Goal: Task Accomplishment & Management: Manage account settings

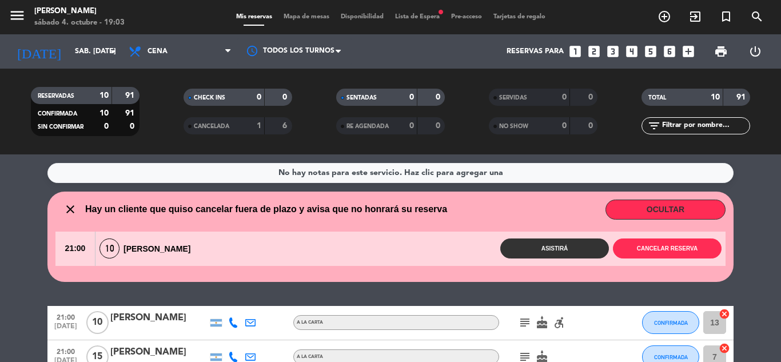
click at [18, 200] on wont-attend-reservations "close Hay un cliente que quiso cancelar fuera de plazo y avisa que no honrará s…" at bounding box center [390, 237] width 781 height 90
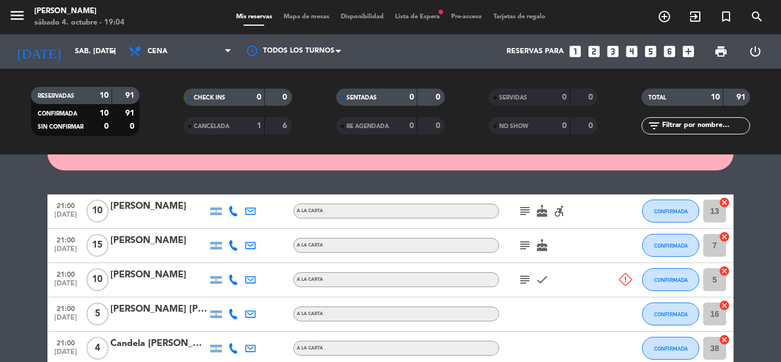
scroll to position [114, 0]
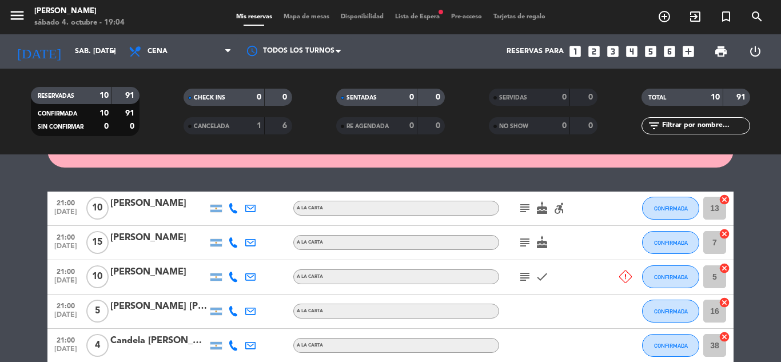
click at [525, 274] on icon "subject" at bounding box center [525, 277] width 14 height 14
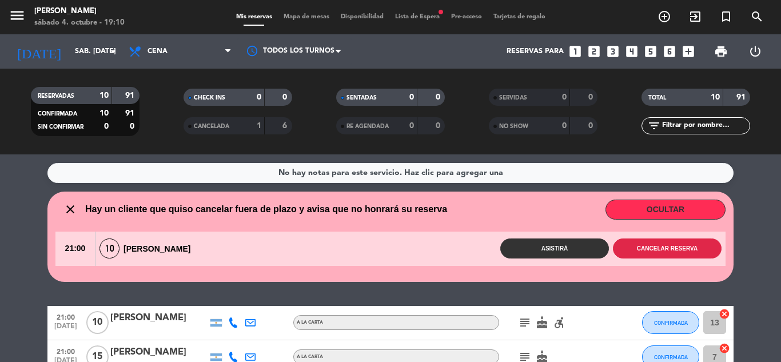
click at [632, 249] on button "Cancelar reserva" at bounding box center [667, 249] width 109 height 20
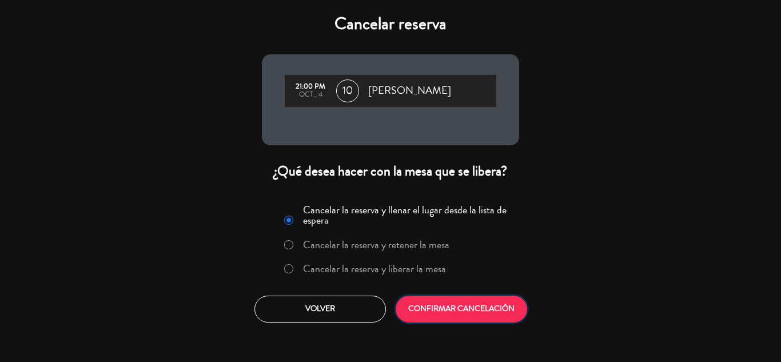
click at [448, 311] on button "CONFIRMAR CANCELACIÓN" at bounding box center [462, 309] width 132 height 27
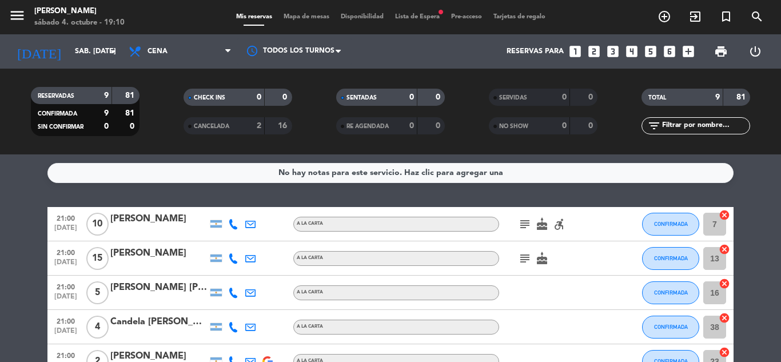
click at [527, 223] on icon "subject" at bounding box center [525, 224] width 14 height 14
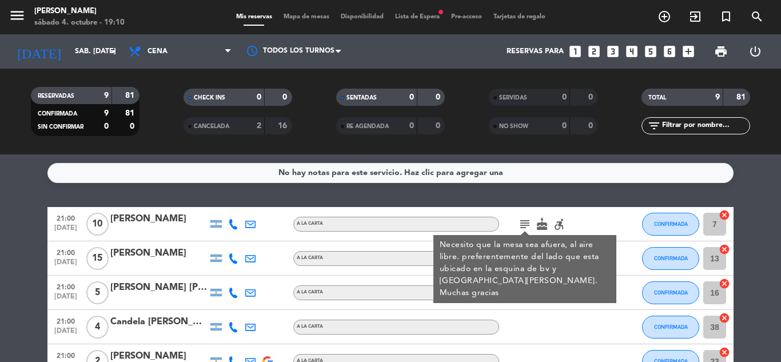
click at [527, 223] on icon "subject" at bounding box center [525, 224] width 14 height 14
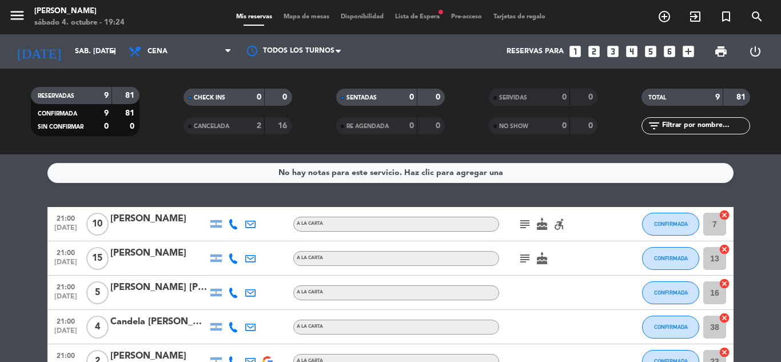
click at [630, 53] on icon "looks_4" at bounding box center [632, 51] width 15 height 15
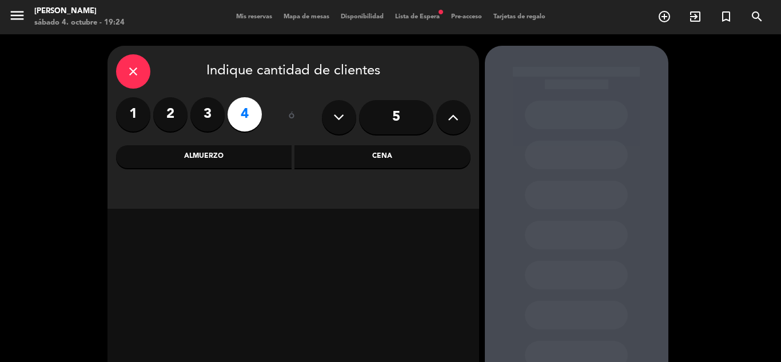
click at [336, 153] on div "Cena" at bounding box center [383, 156] width 176 height 23
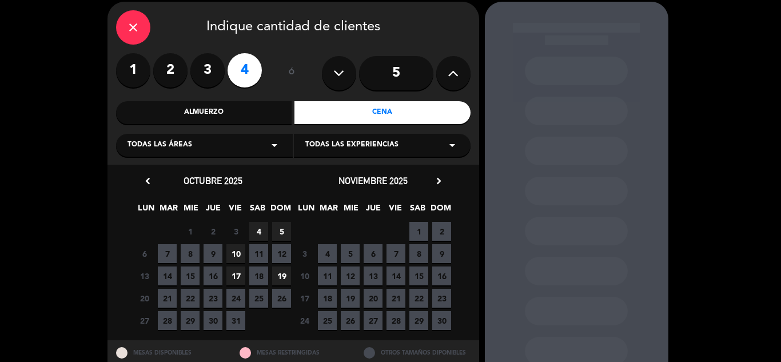
scroll to position [57, 0]
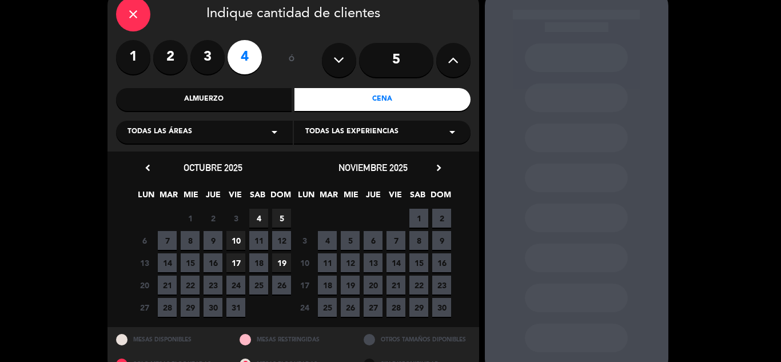
click at [262, 220] on span "4" at bounding box center [258, 218] width 19 height 19
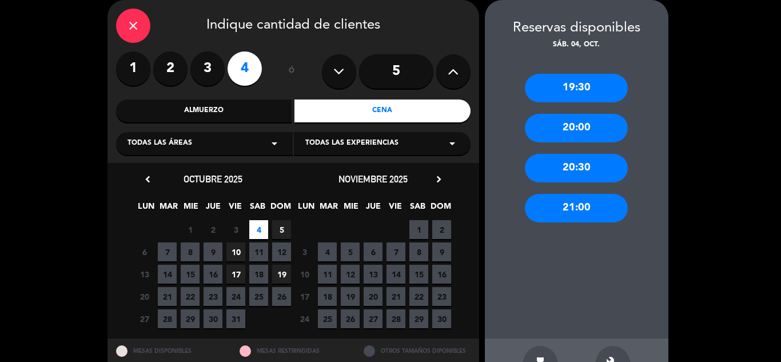
click at [579, 203] on div "21:00" at bounding box center [576, 208] width 103 height 29
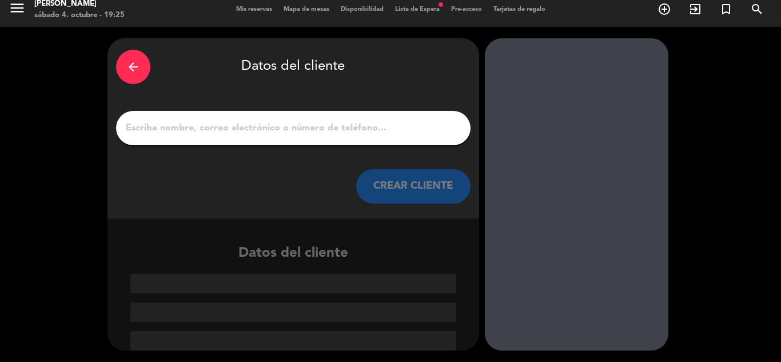
scroll to position [7, 0]
click at [348, 141] on div at bounding box center [293, 128] width 355 height 34
click at [346, 134] on input "1" at bounding box center [294, 128] width 338 height 16
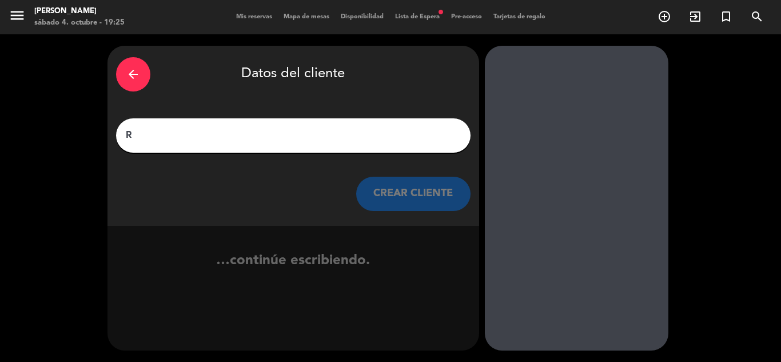
scroll to position [0, 0]
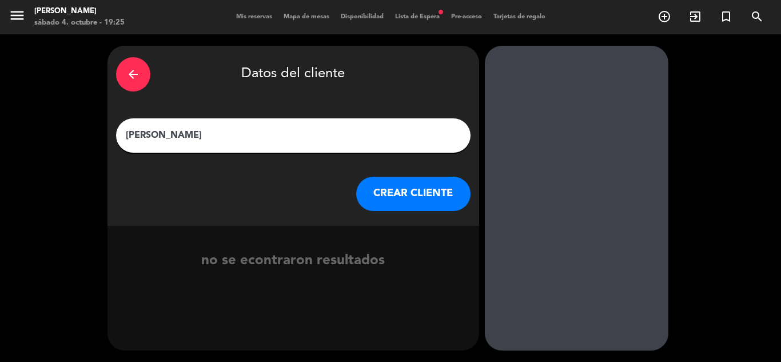
type input "[PERSON_NAME]"
click at [386, 197] on button "CREAR CLIENTE" at bounding box center [413, 194] width 114 height 34
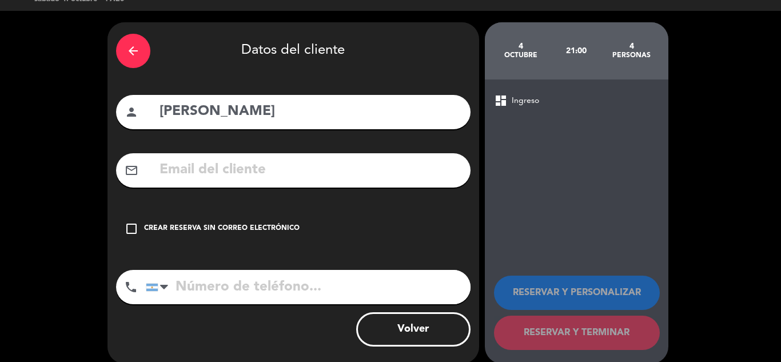
scroll to position [37, 0]
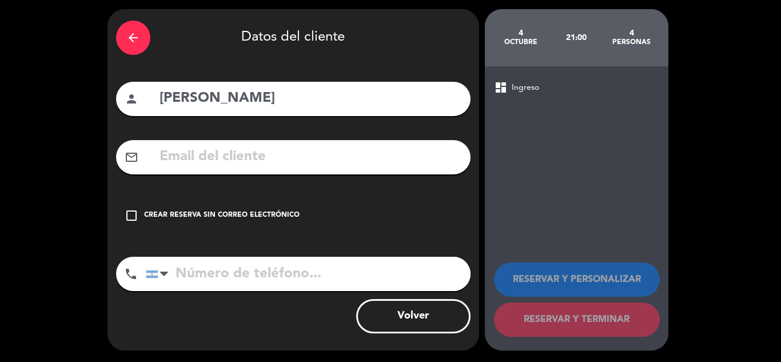
click at [154, 216] on div "Crear reserva sin correo electrónico" at bounding box center [222, 215] width 156 height 11
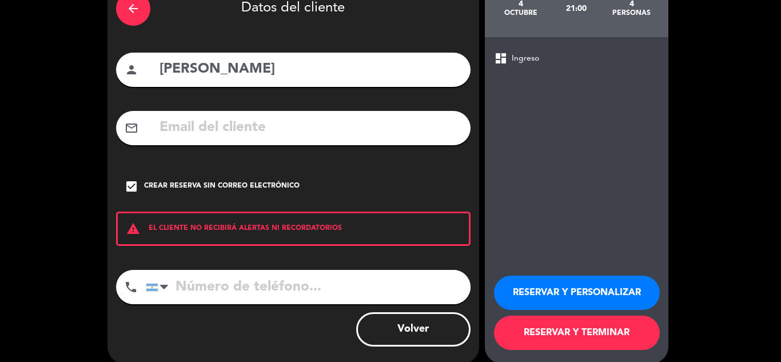
scroll to position [79, 0]
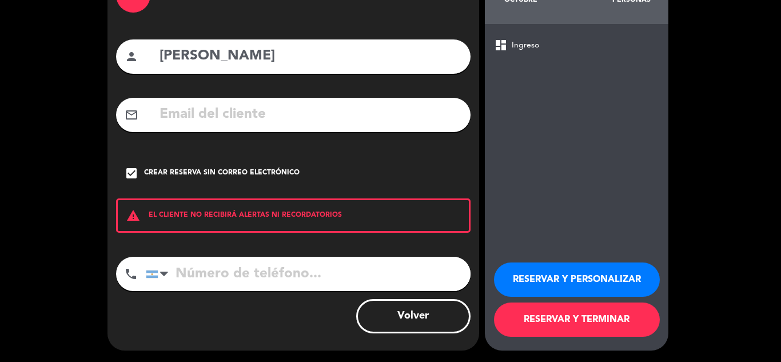
click at [599, 321] on button "RESERVAR Y TERMINAR" at bounding box center [577, 320] width 166 height 34
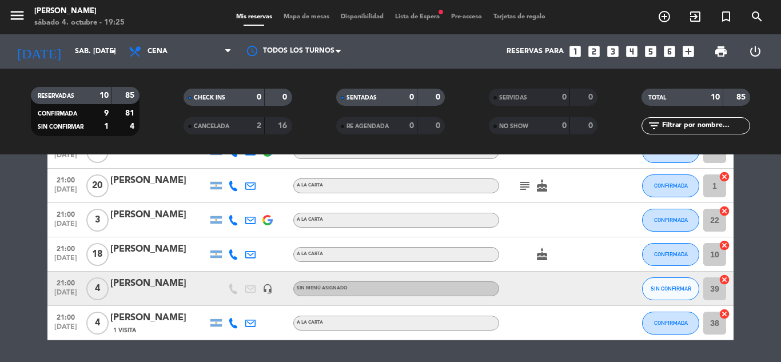
scroll to position [229, 0]
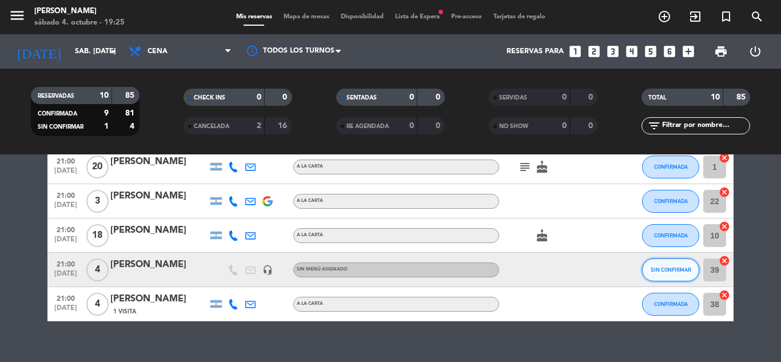
click at [658, 263] on button "SIN CONFIRMAR" at bounding box center [670, 270] width 57 height 23
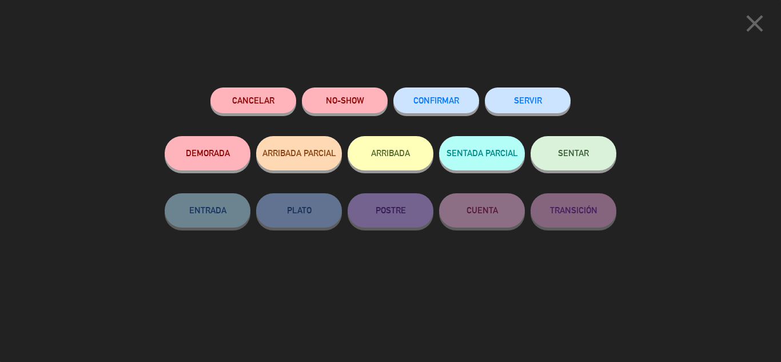
click at [438, 108] on button "CONFIRMAR" at bounding box center [437, 101] width 86 height 26
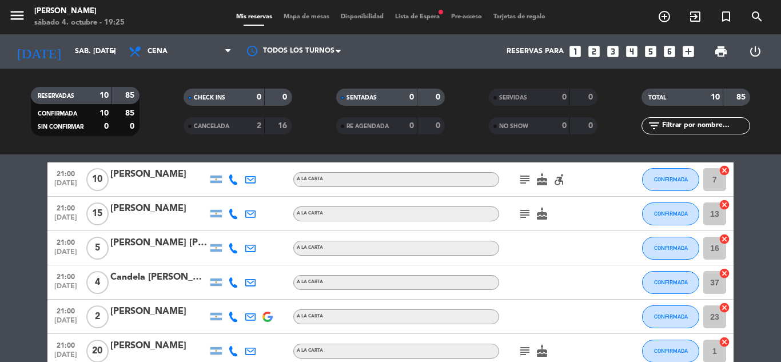
scroll to position [0, 0]
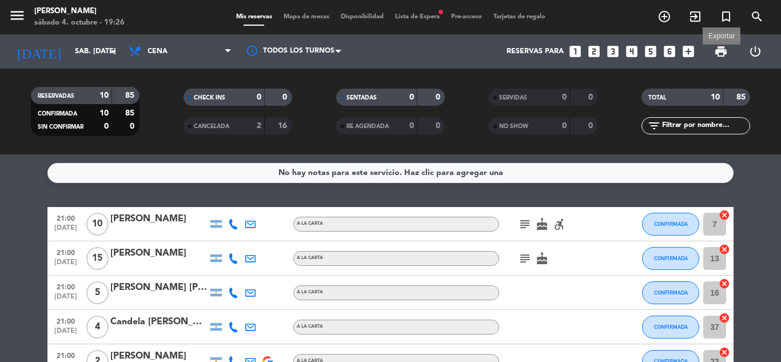
click at [721, 53] on span "print" at bounding box center [721, 52] width 14 height 14
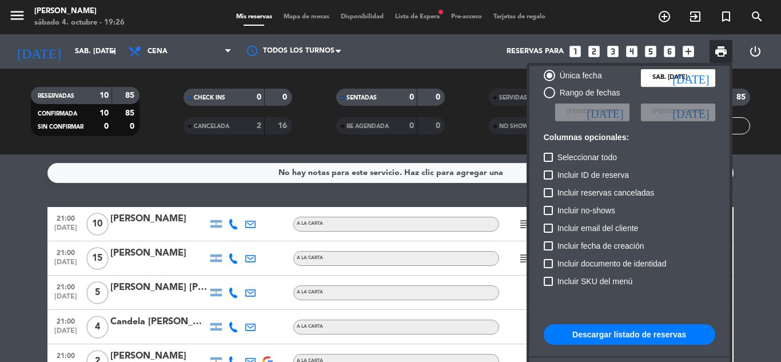
scroll to position [70, 0]
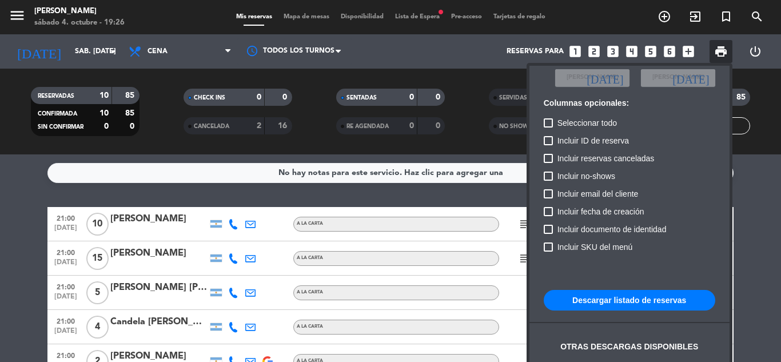
click at [646, 305] on button "Descargar listado de reservas" at bounding box center [630, 300] width 172 height 21
click at [747, 232] on div at bounding box center [390, 181] width 781 height 362
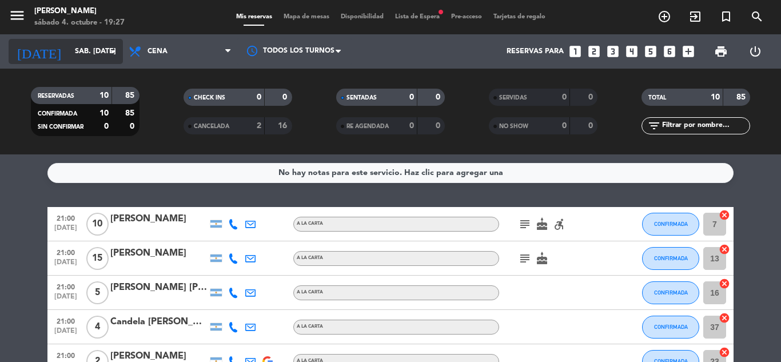
click at [69, 57] on input "sáb. [DATE]" at bounding box center [117, 51] width 97 height 19
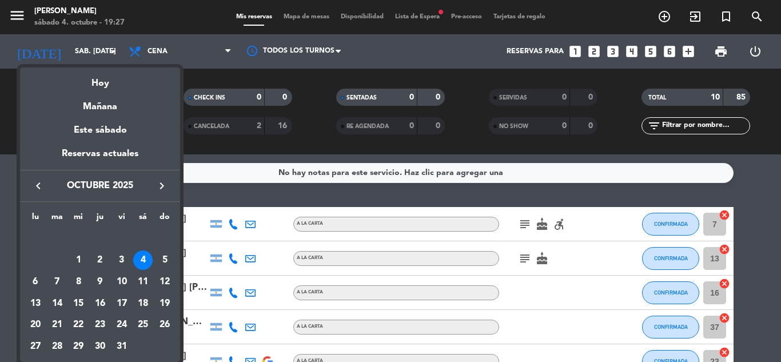
click at [139, 256] on div "4" at bounding box center [142, 260] width 19 height 19
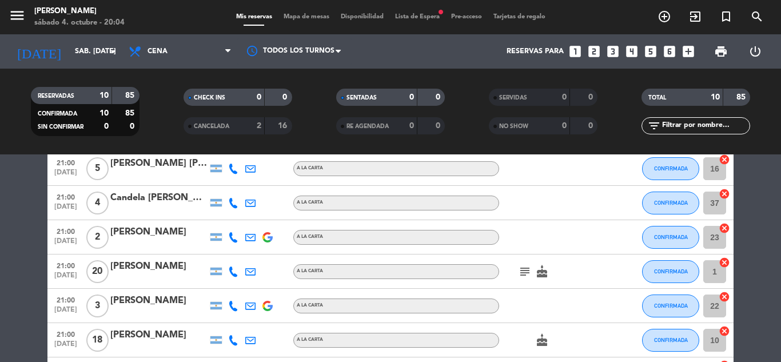
scroll to position [0, 0]
